Goal: Check status: Check status

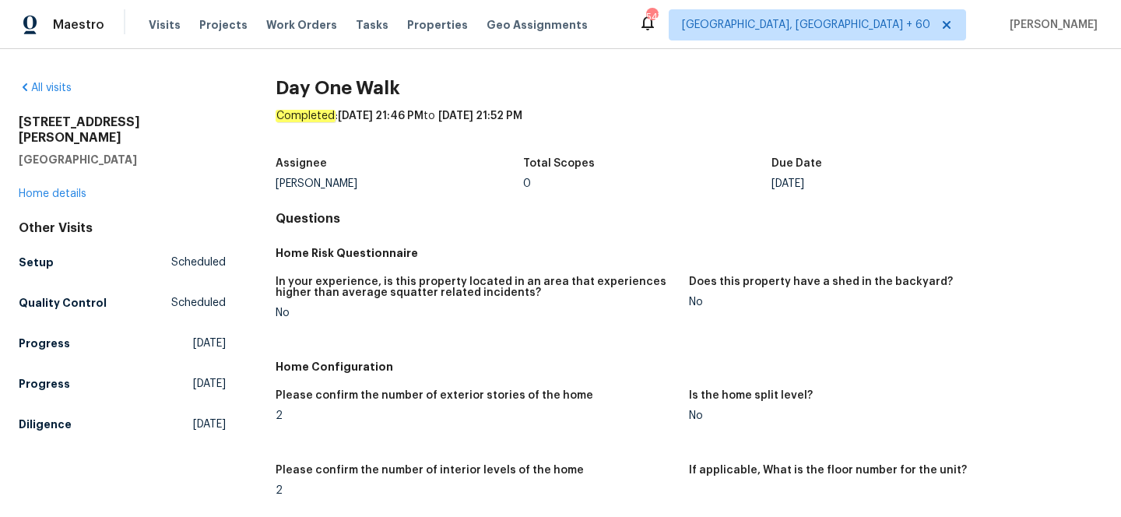
click at [67, 81] on div "All visits" at bounding box center [122, 88] width 207 height 16
click at [63, 92] on link "All visits" at bounding box center [45, 87] width 53 height 11
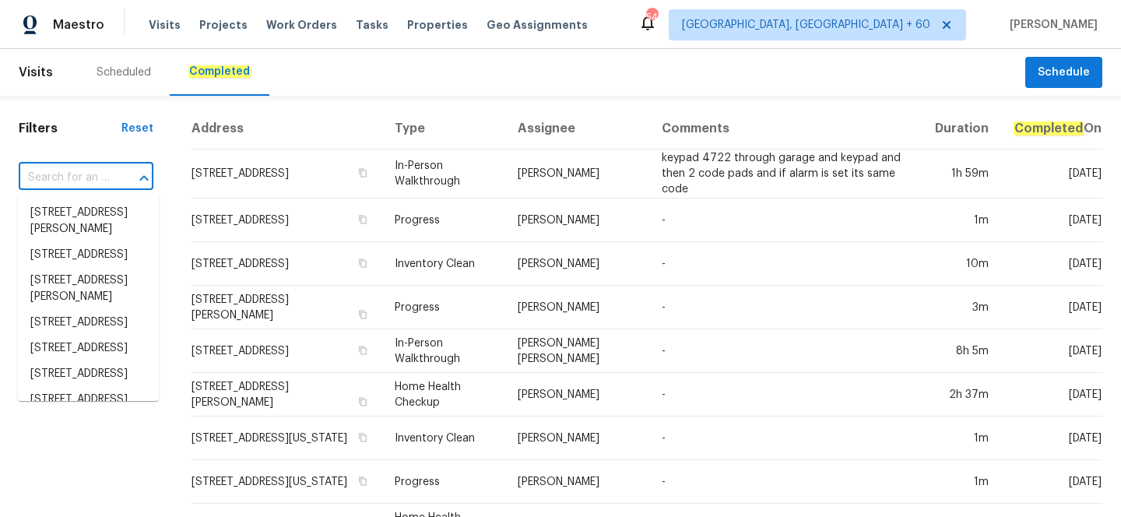
click at [99, 166] on input "text" at bounding box center [64, 178] width 91 height 24
paste input "[STREET_ADDRESS][PERSON_NAME]"
type input "[STREET_ADDRESS][PERSON_NAME]"
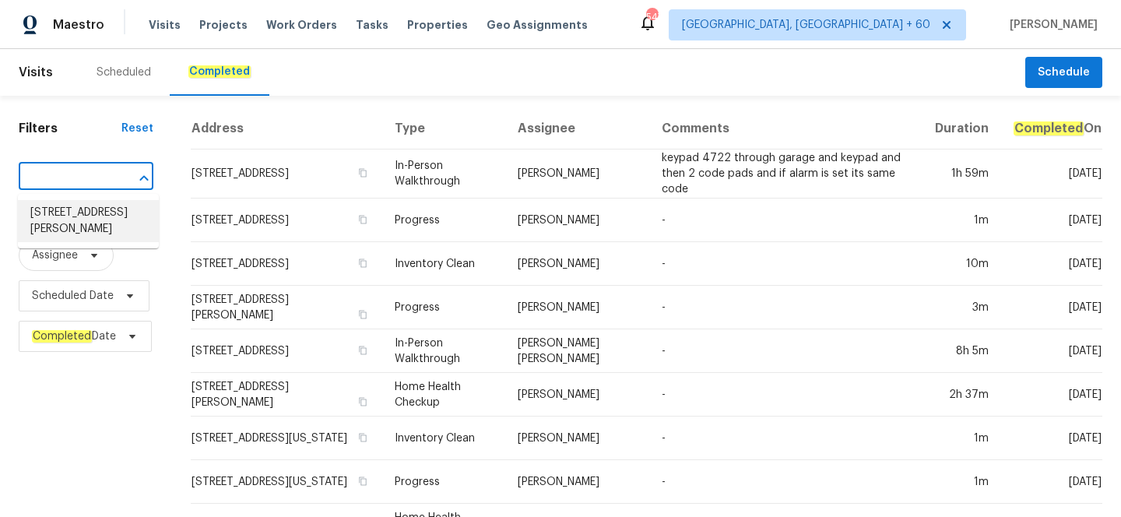
click at [86, 230] on li "[STREET_ADDRESS][PERSON_NAME]" at bounding box center [88, 221] width 141 height 42
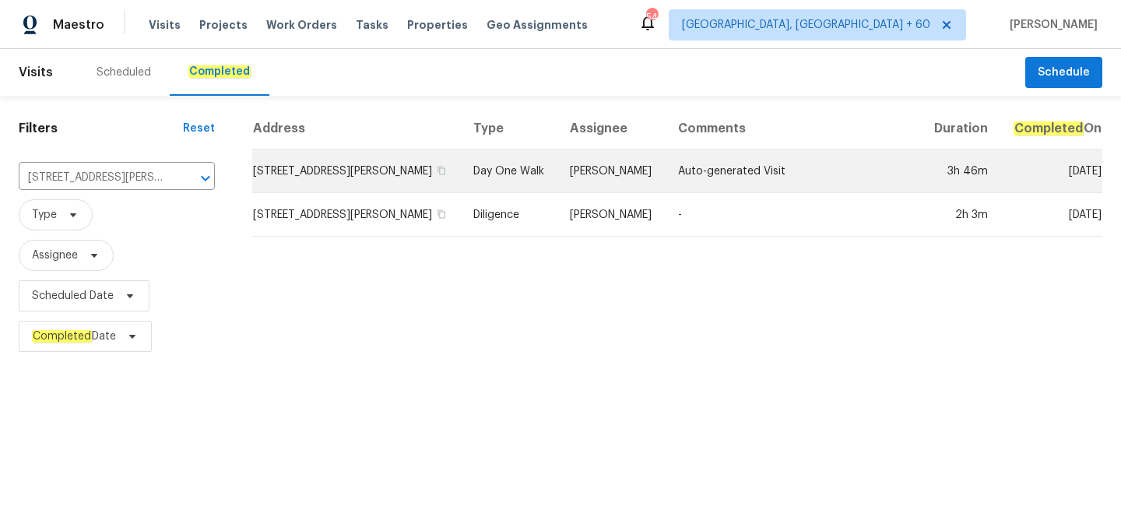
click at [527, 181] on td "Day One Walk" at bounding box center [509, 171] width 97 height 44
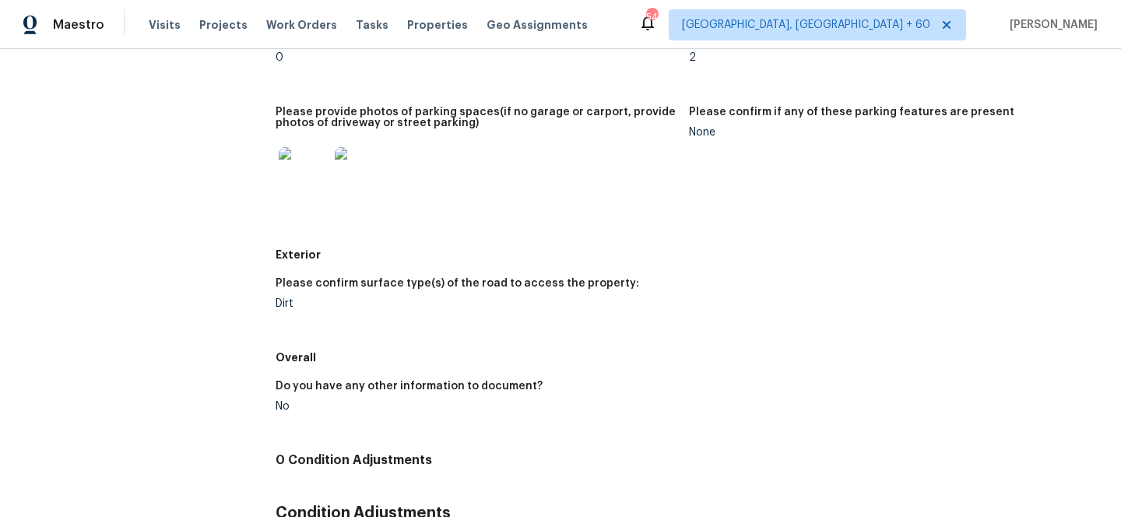
scroll to position [1981, 0]
